Goal: Task Accomplishment & Management: Manage account settings

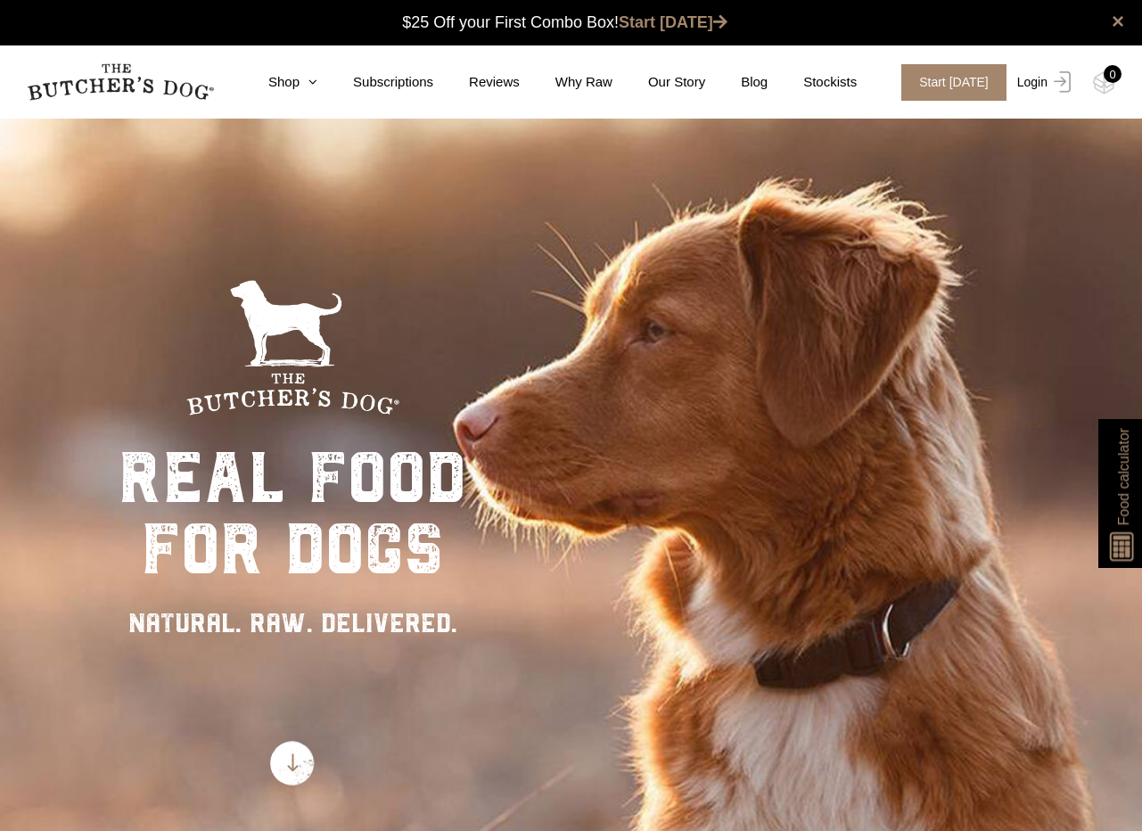
click at [1025, 89] on link "Login" at bounding box center [1042, 82] width 58 height 37
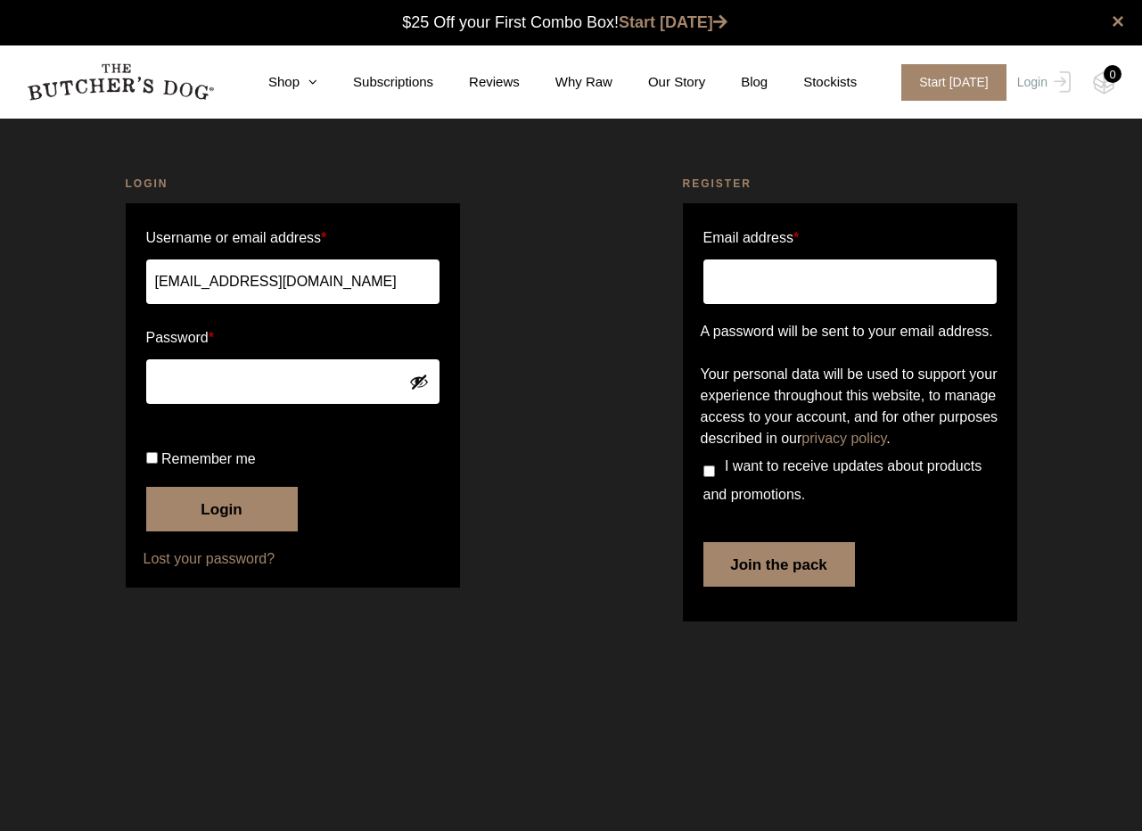
type input "[EMAIL_ADDRESS][DOMAIN_NAME]"
click at [221, 531] on button "Login" at bounding box center [222, 509] width 152 height 45
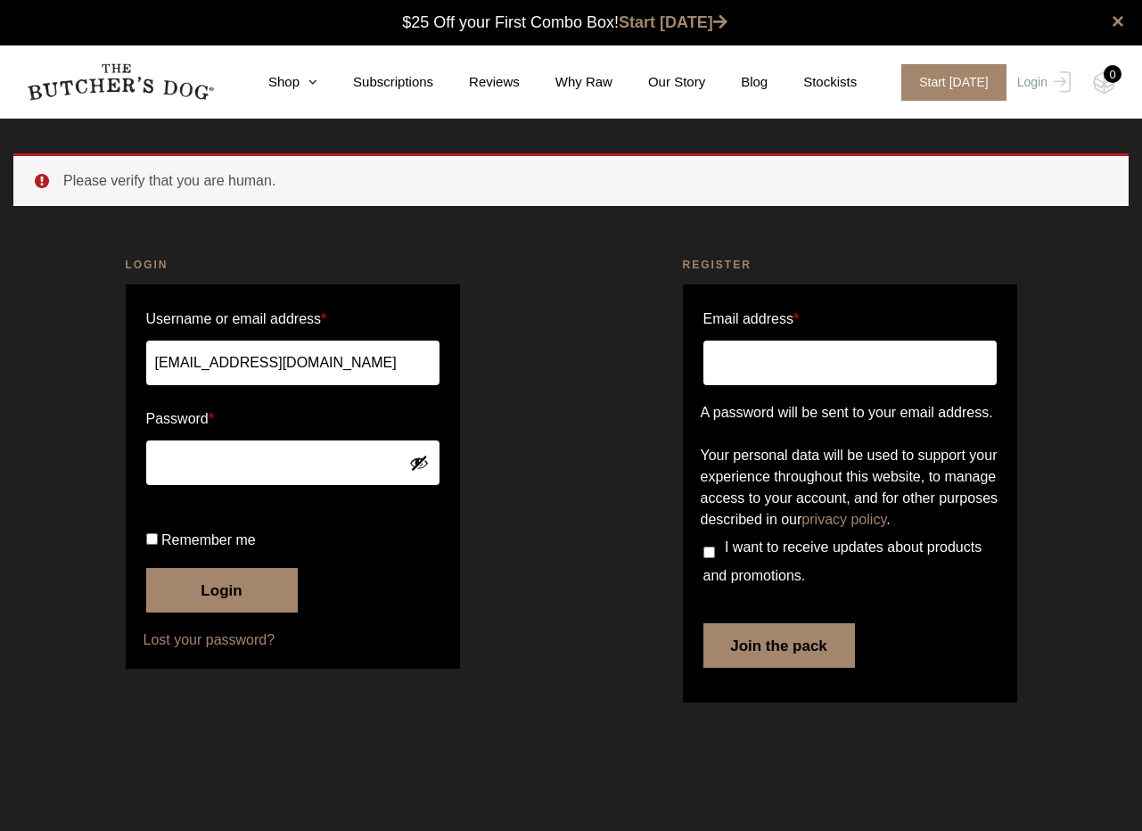
click at [221, 612] on button "Login" at bounding box center [222, 590] width 152 height 45
click at [271, 612] on button "Login" at bounding box center [222, 590] width 152 height 45
click at [423, 461] on button "Show password" at bounding box center [419, 463] width 20 height 20
click at [423, 461] on button "Hide password" at bounding box center [419, 463] width 20 height 20
click at [231, 612] on button "Login" at bounding box center [222, 590] width 152 height 45
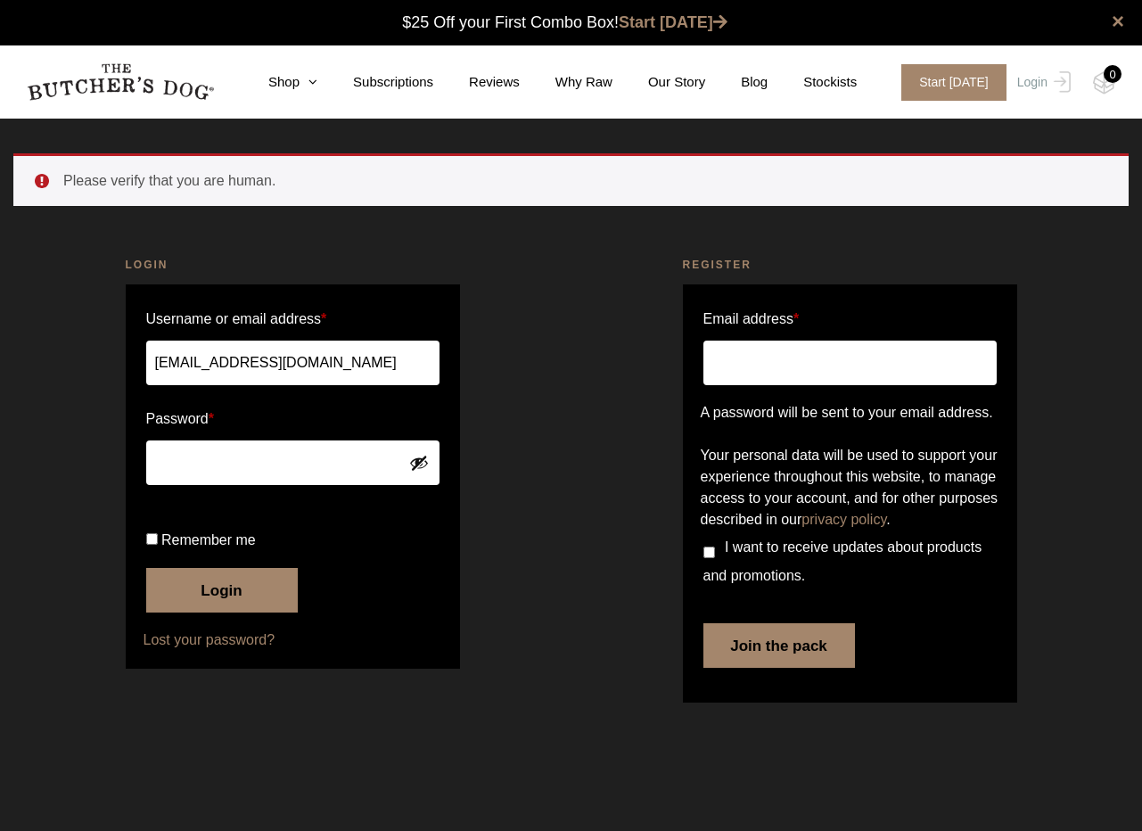
click at [417, 463] on button "Show password" at bounding box center [419, 463] width 20 height 20
click at [247, 612] on button "Login" at bounding box center [222, 590] width 152 height 45
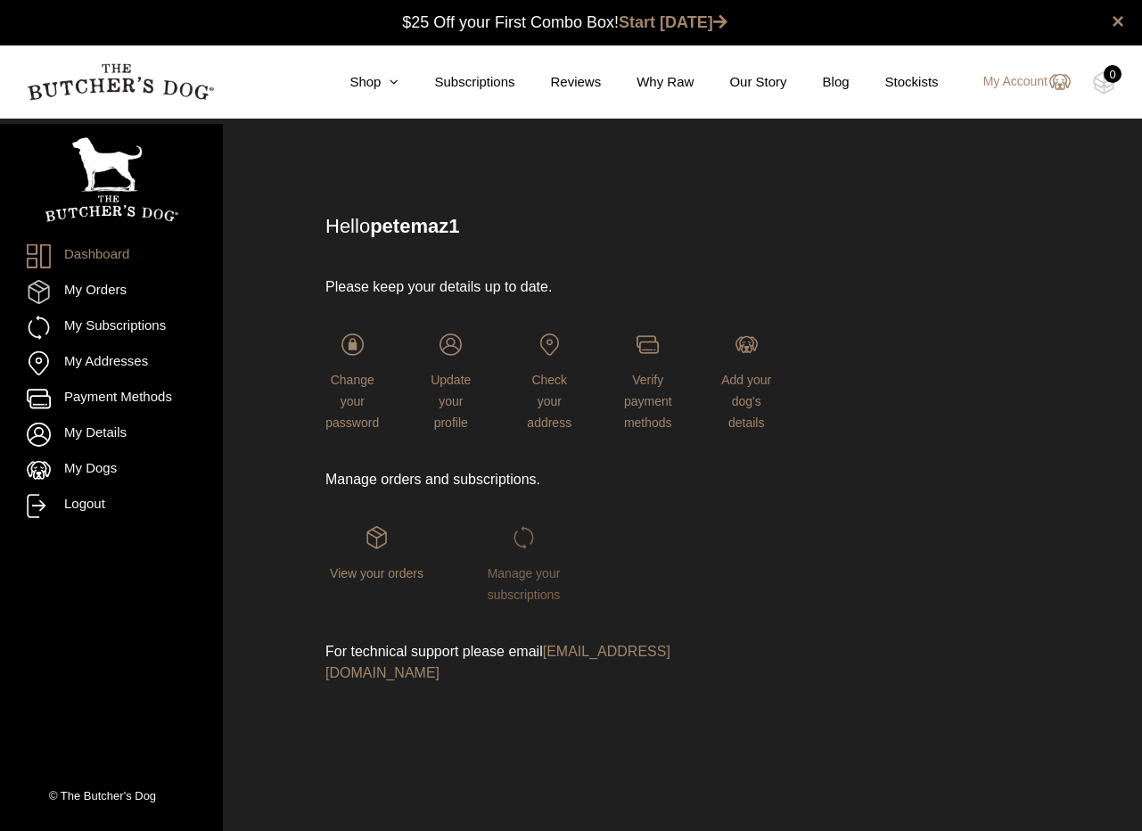
click at [528, 537] on img at bounding box center [523, 537] width 22 height 22
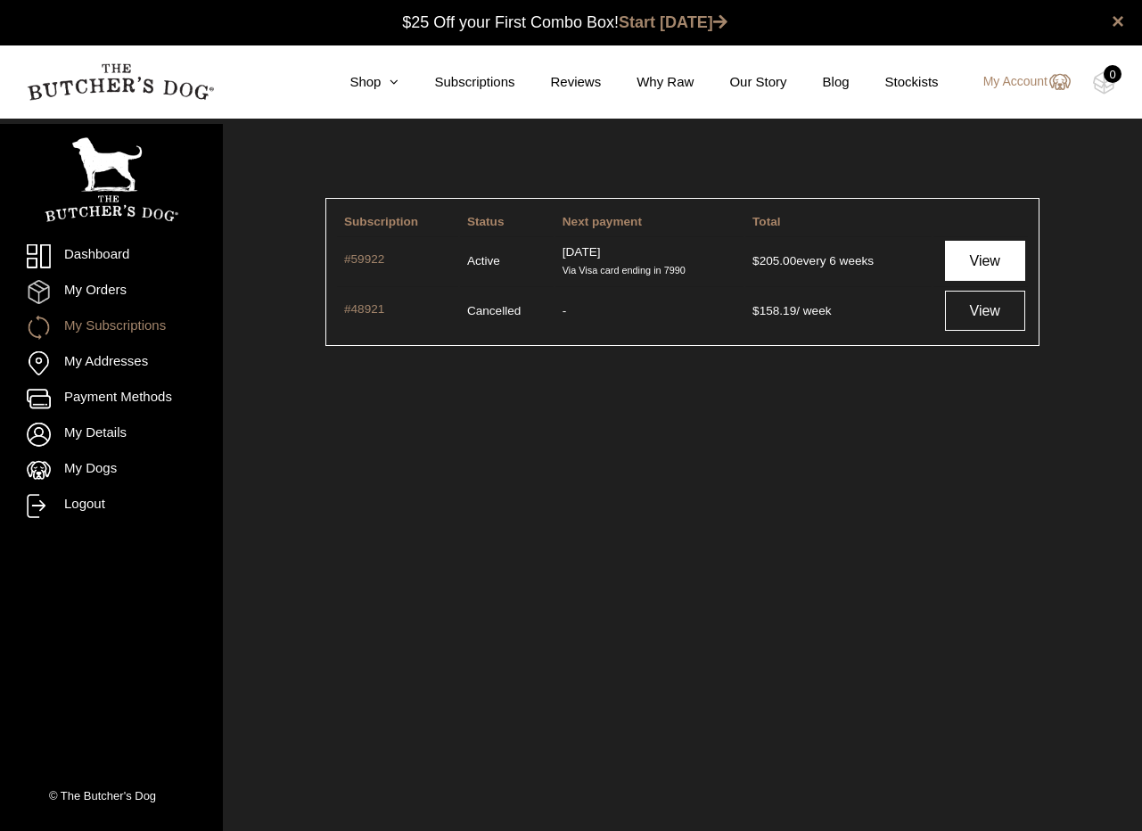
click at [964, 269] on link "View" at bounding box center [985, 261] width 80 height 40
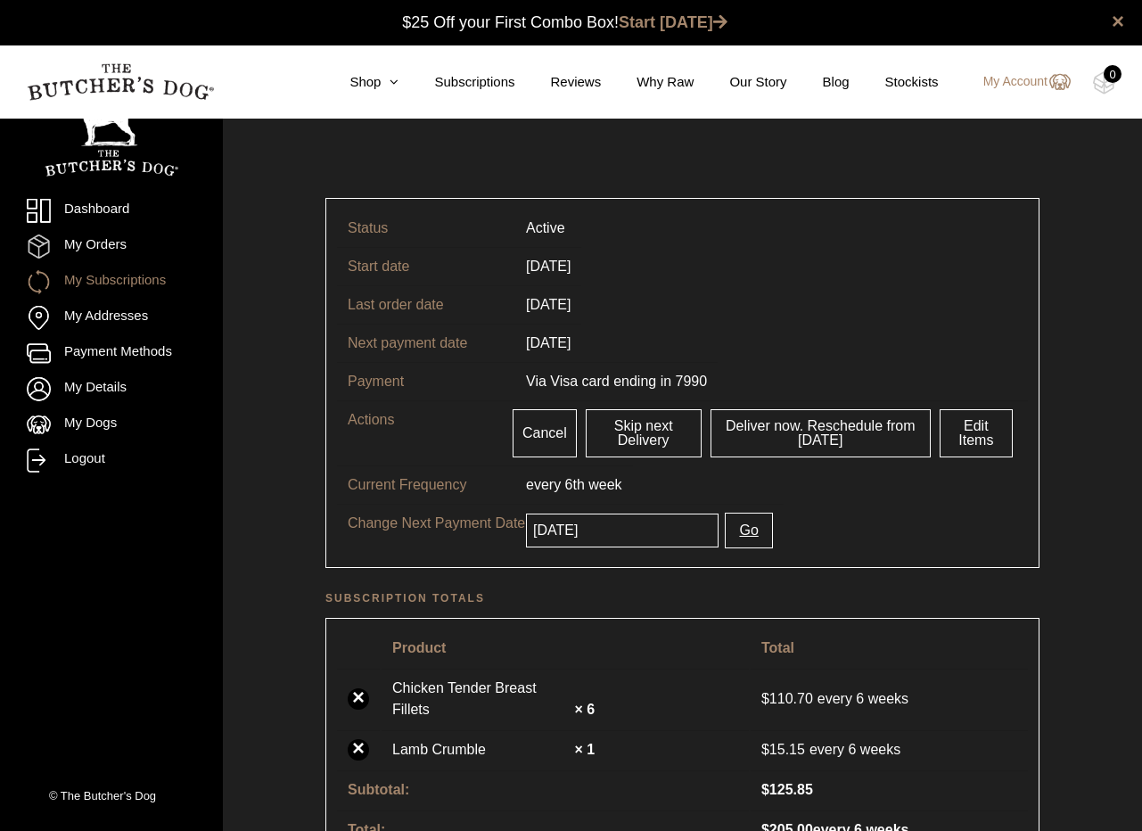
scroll to position [1, 0]
click at [650, 528] on input "2025-09-30" at bounding box center [622, 529] width 193 height 34
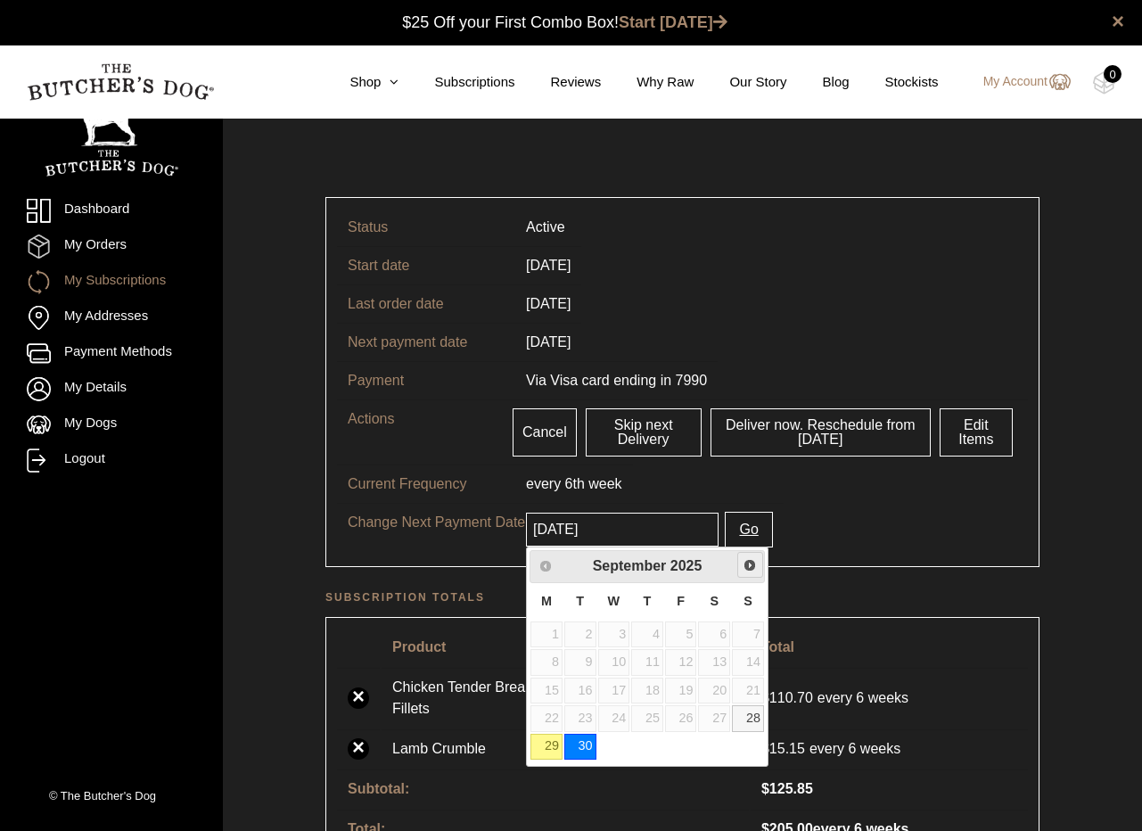
click at [748, 569] on span "Next" at bounding box center [749, 565] width 14 height 14
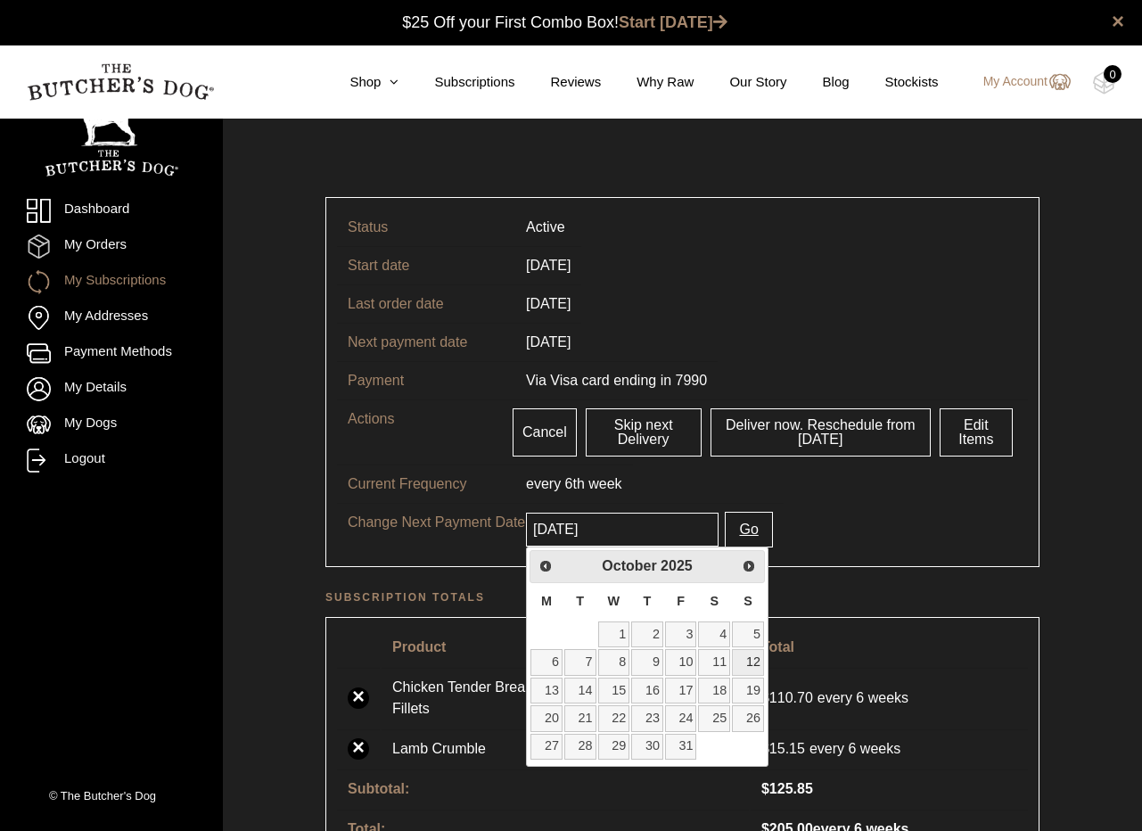
click at [742, 660] on link "12" at bounding box center [748, 662] width 32 height 26
type input "[DATE]"
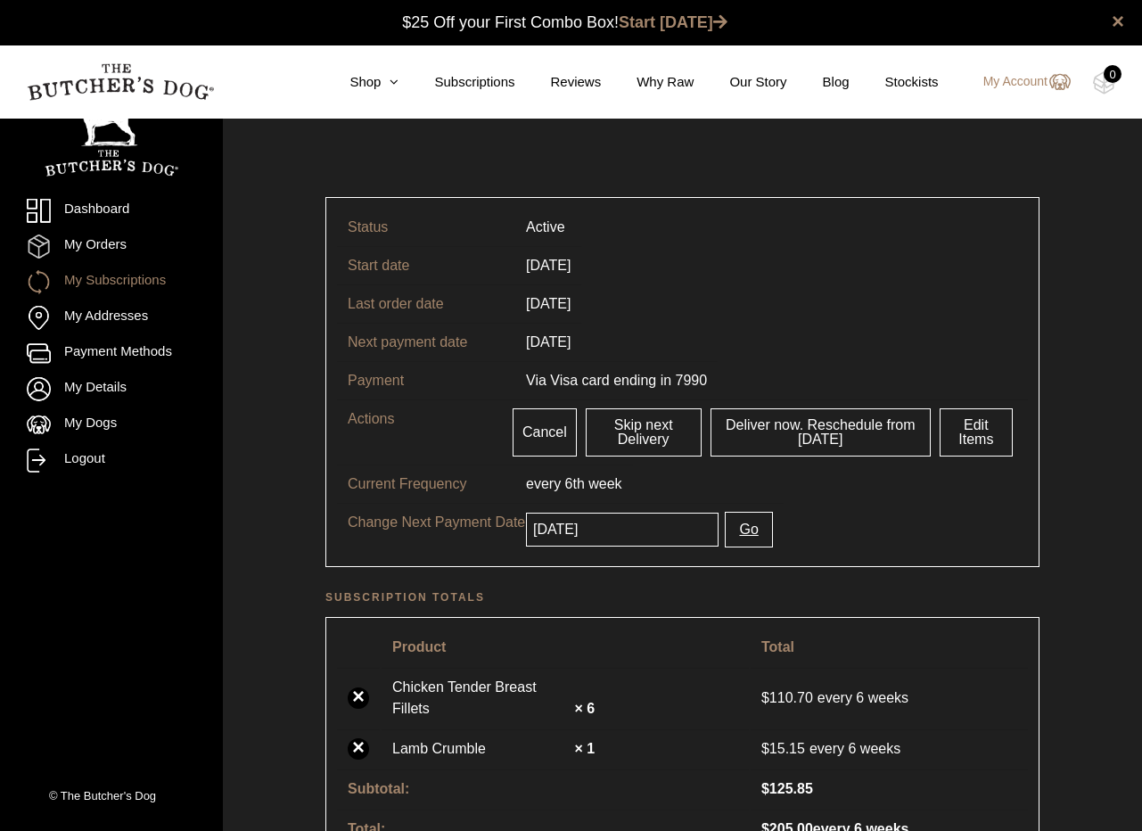
click at [745, 534] on button "Go" at bounding box center [748, 530] width 47 height 36
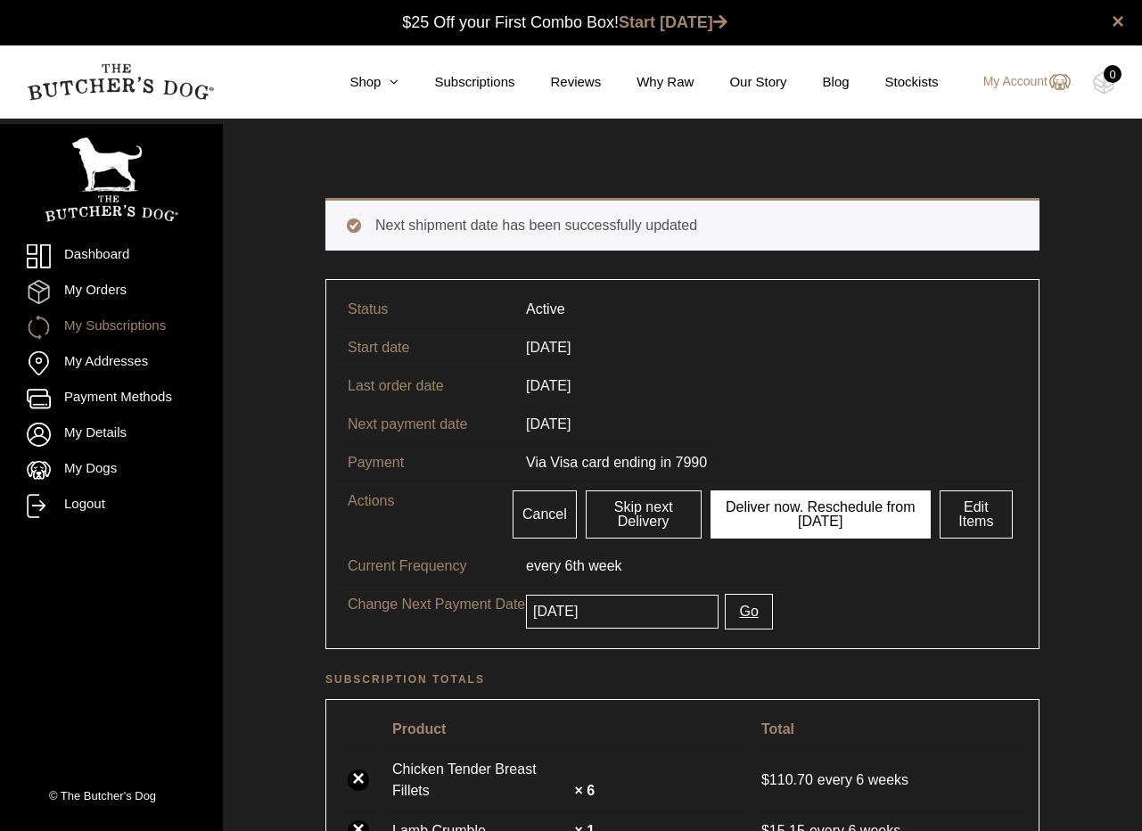
scroll to position [1, 0]
